Goal: Check status: Check status

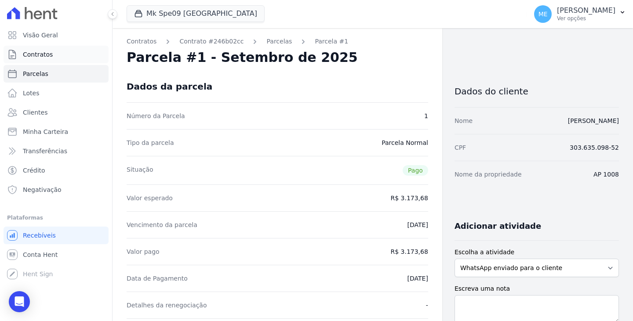
click at [43, 53] on span "Contratos" at bounding box center [38, 54] width 30 height 9
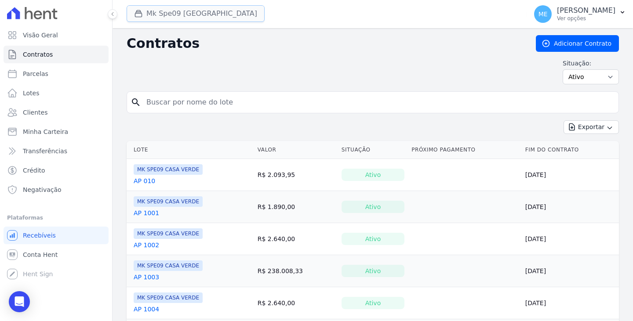
click at [197, 9] on button "Mk Spe09 [GEOGRAPHIC_DATA]" at bounding box center [196, 13] width 138 height 17
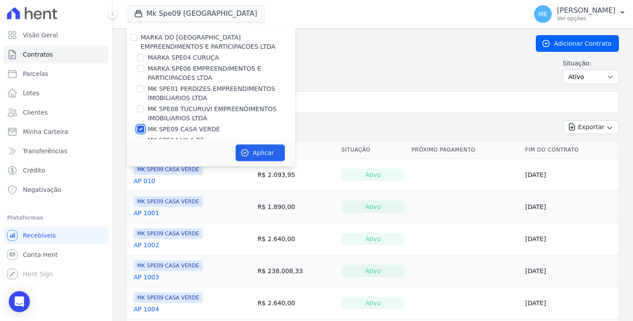
click at [140, 130] on input "MK SPE09 CASA VERDE" at bounding box center [140, 129] width 7 height 7
checkbox input "false"
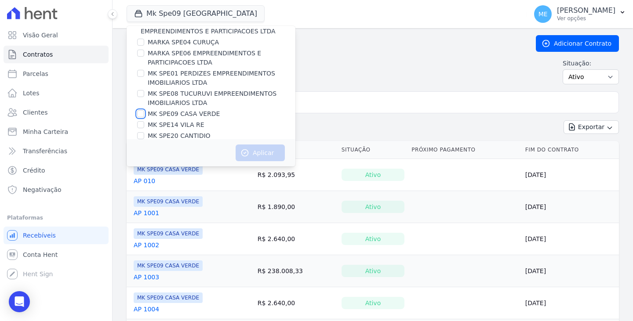
scroll to position [24, 0]
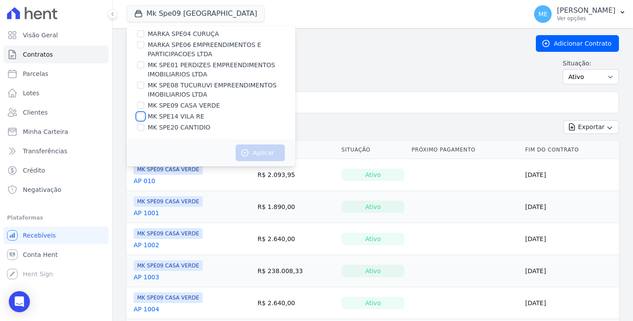
click at [142, 116] on input "MK SPE14 VILA RE" at bounding box center [140, 116] width 7 height 7
checkbox input "true"
click at [256, 150] on button "Aplicar" at bounding box center [260, 153] width 49 height 17
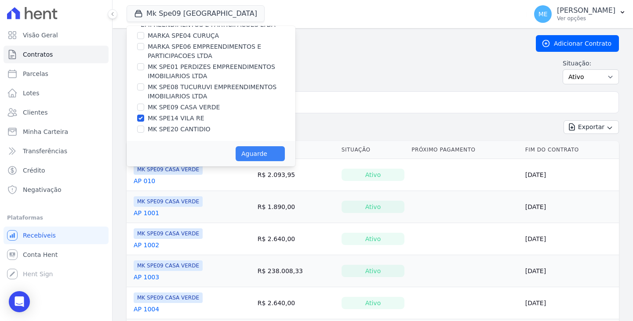
scroll to position [22, 0]
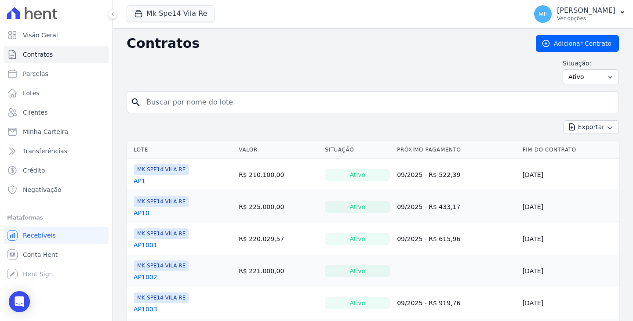
click at [324, 103] on input "search" at bounding box center [378, 103] width 474 height 18
type input "12015"
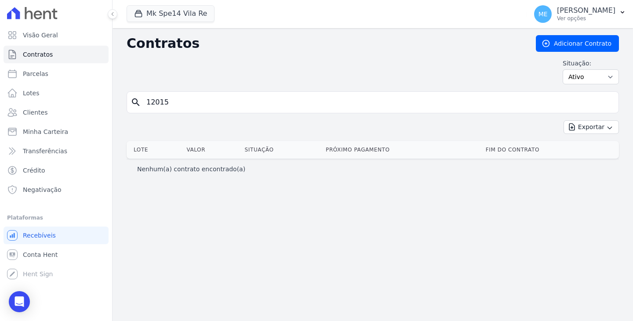
click at [191, 101] on input "12015" at bounding box center [378, 103] width 474 height 18
click at [194, 11] on button "Mk Spe14 Vila Re" at bounding box center [171, 13] width 88 height 17
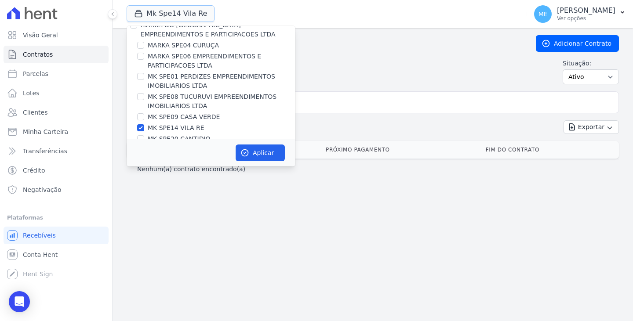
scroll to position [24, 0]
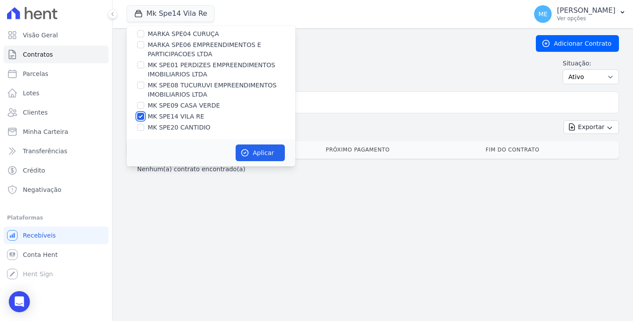
click at [141, 116] on input "MK SPE14 VILA RE" at bounding box center [140, 116] width 7 height 7
checkbox input "false"
click at [141, 64] on input "MK SPE01 PERDIZES EMPREENDIMENTOS IMOBILIARIOS LTDA" at bounding box center [140, 65] width 7 height 7
checkbox input "true"
click at [273, 151] on button "Aplicar" at bounding box center [260, 153] width 49 height 17
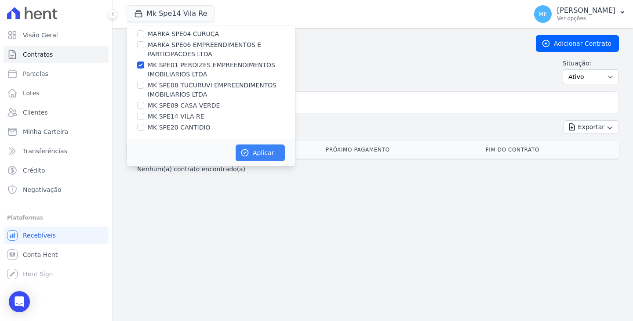
scroll to position [22, 0]
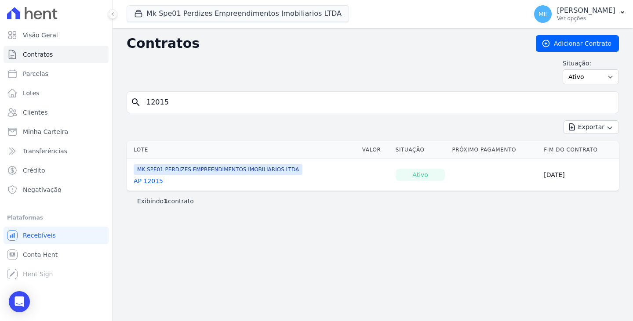
click at [330, 103] on input "12015" at bounding box center [378, 103] width 474 height 18
click at [148, 181] on link "AP 12015" at bounding box center [148, 181] width 29 height 9
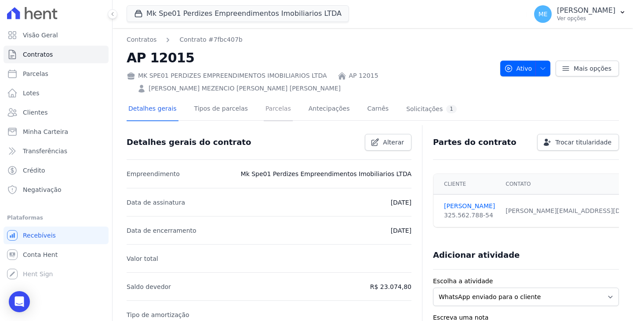
click at [264, 111] on link "Parcelas" at bounding box center [278, 109] width 29 height 23
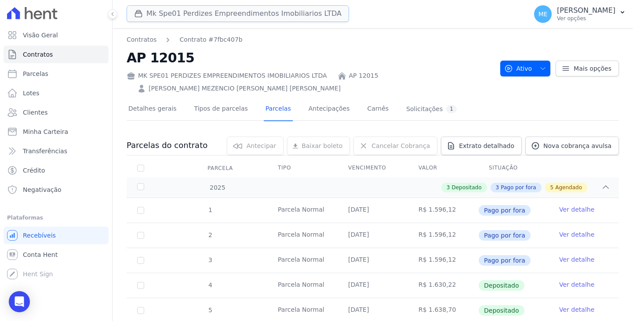
click at [162, 12] on button "Mk Spe01 Perdizes Empreendimentos Imobiliarios LTDA" at bounding box center [238, 13] width 222 height 17
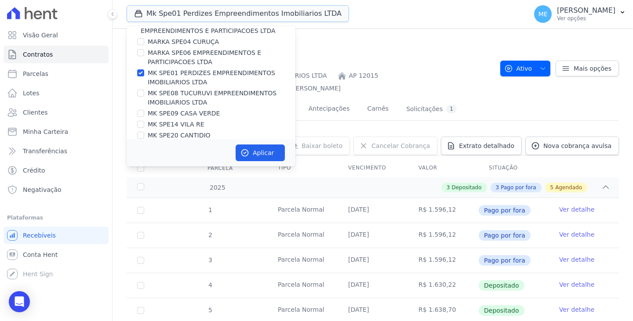
scroll to position [24, 0]
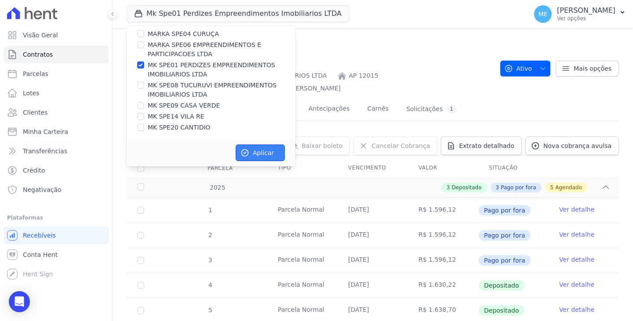
click at [261, 152] on button "Aplicar" at bounding box center [260, 153] width 49 height 17
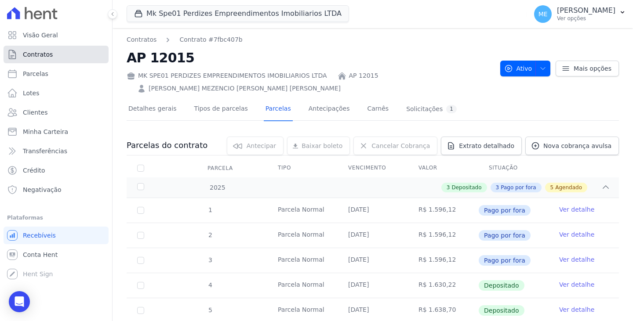
click at [53, 57] on link "Contratos" at bounding box center [56, 55] width 105 height 18
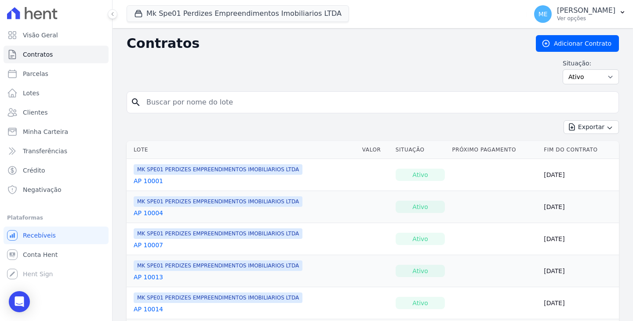
click at [292, 105] on input "search" at bounding box center [378, 103] width 474 height 18
type input "12015"
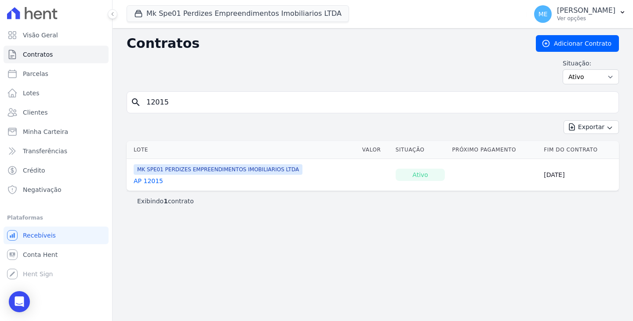
click at [152, 183] on link "AP 12015" at bounding box center [148, 181] width 29 height 9
